Goal: Task Accomplishment & Management: Complete application form

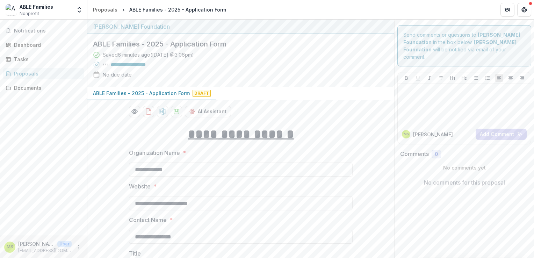
scroll to position [2200, 0]
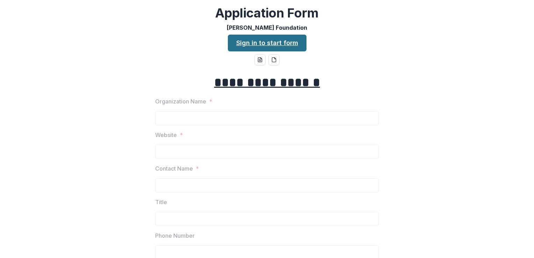
click at [267, 44] on link "Sign in to start form" at bounding box center [267, 43] width 79 height 17
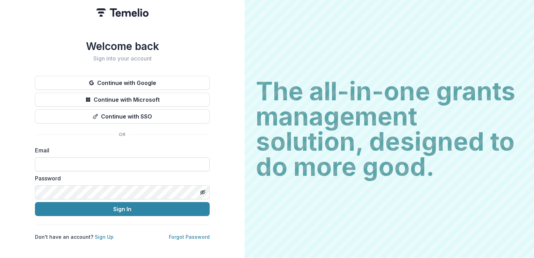
click at [81, 163] on input at bounding box center [122, 164] width 175 height 14
type input "**********"
click at [35, 202] on button "Sign In" at bounding box center [122, 209] width 175 height 14
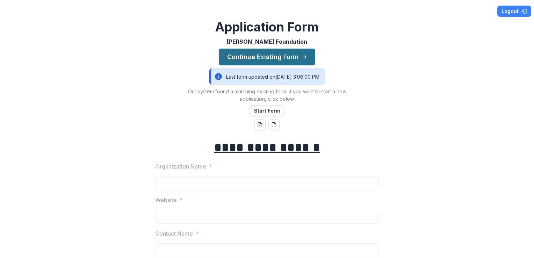
click at [269, 56] on button "Continue Existing Form" at bounding box center [267, 57] width 96 height 17
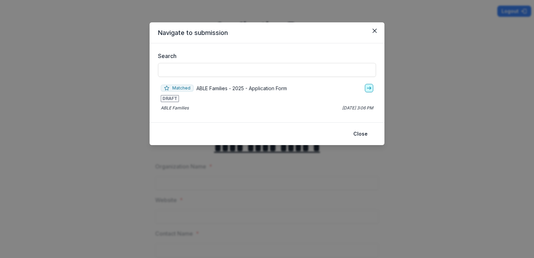
click at [368, 88] on icon "go-to" at bounding box center [369, 88] width 6 height 6
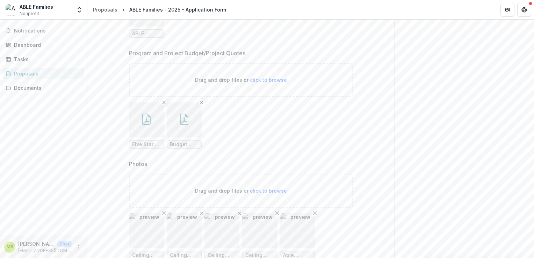
scroll to position [2626, 0]
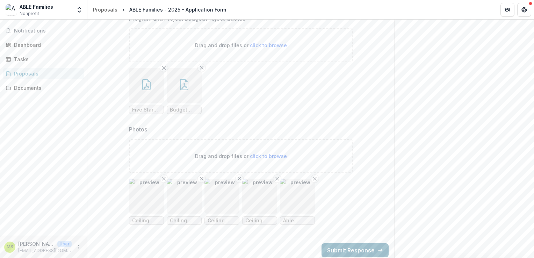
click at [356, 244] on button "Submit Response" at bounding box center [355, 250] width 67 height 14
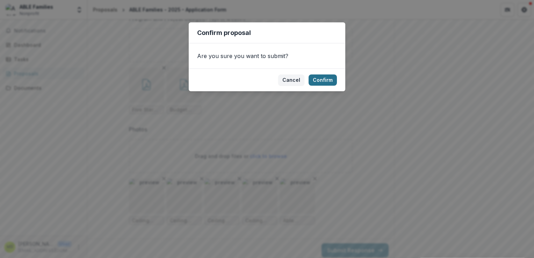
click at [318, 79] on button "Confirm" at bounding box center [323, 79] width 28 height 11
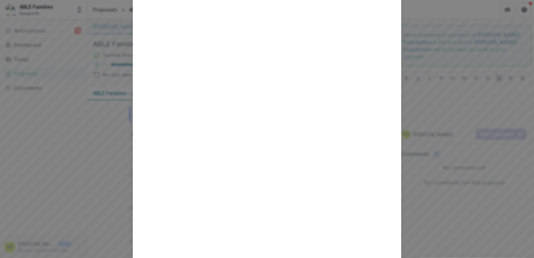
scroll to position [113, 0]
